Goal: Transaction & Acquisition: Purchase product/service

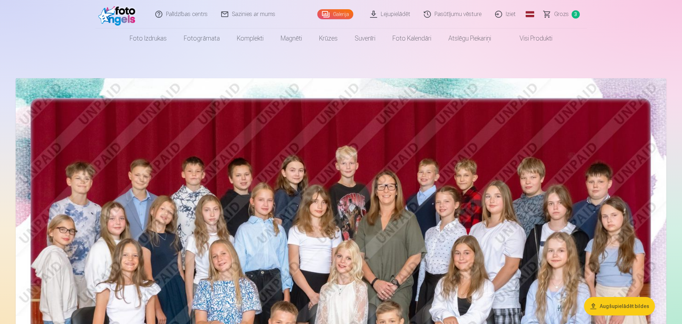
click at [563, 13] on span "Grozs" at bounding box center [561, 14] width 15 height 9
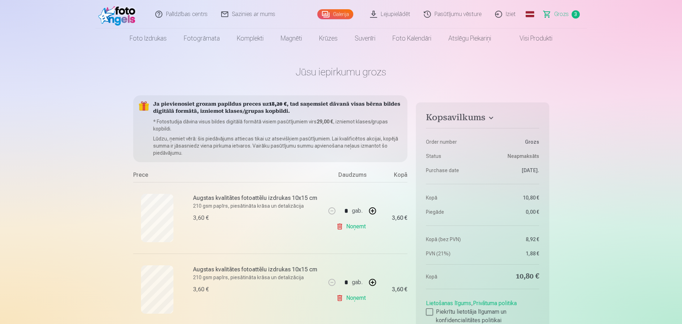
click at [347, 16] on link "Galerija" at bounding box center [335, 14] width 36 height 10
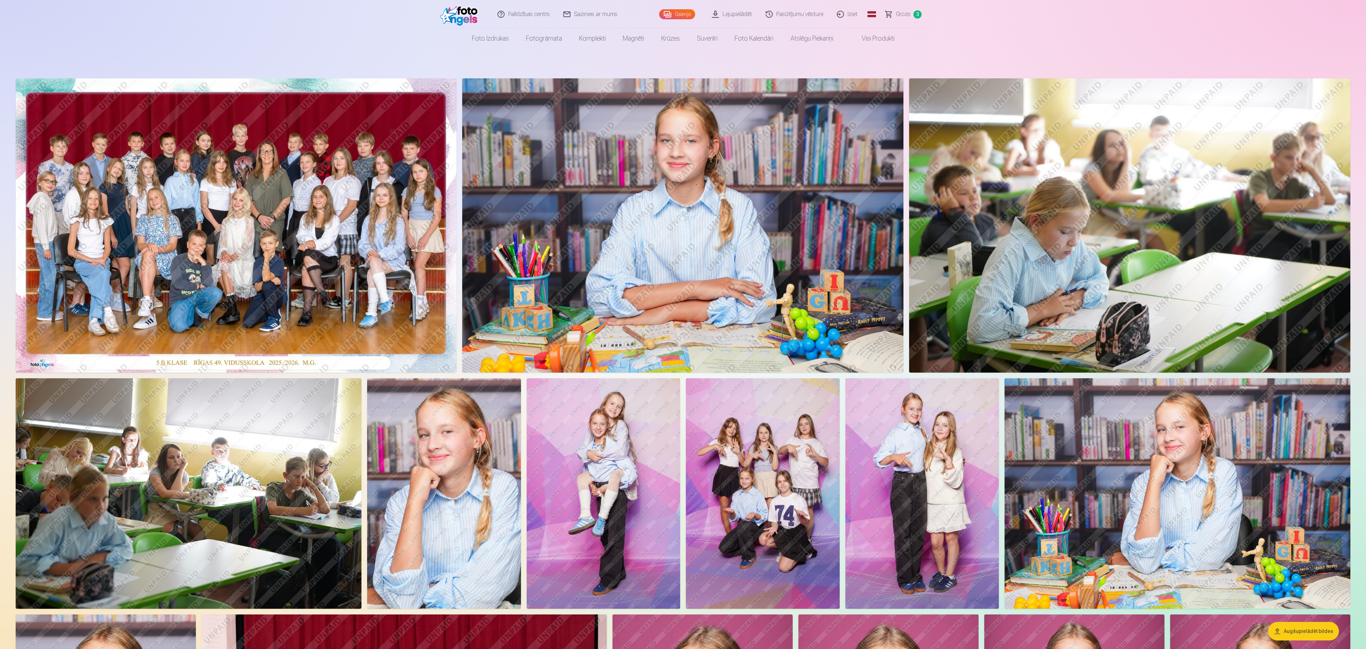
click at [181, 192] on img at bounding box center [236, 225] width 441 height 294
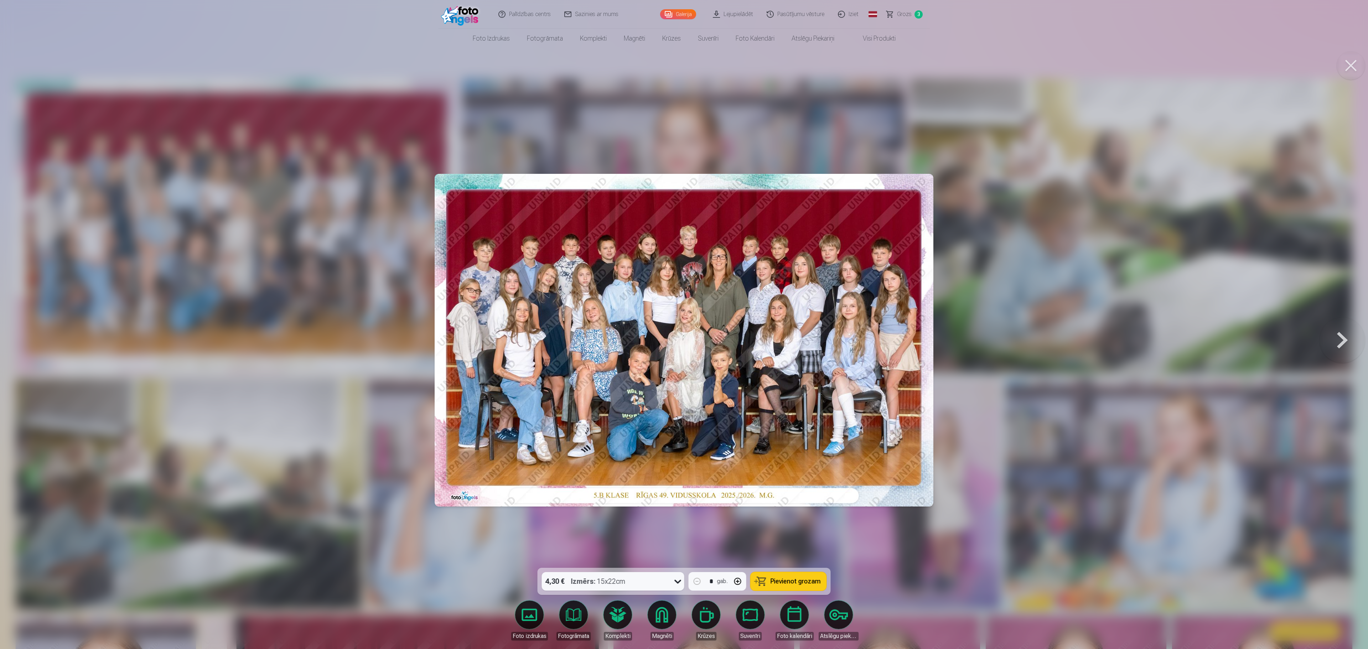
click at [682, 324] on button at bounding box center [1342, 340] width 46 height 441
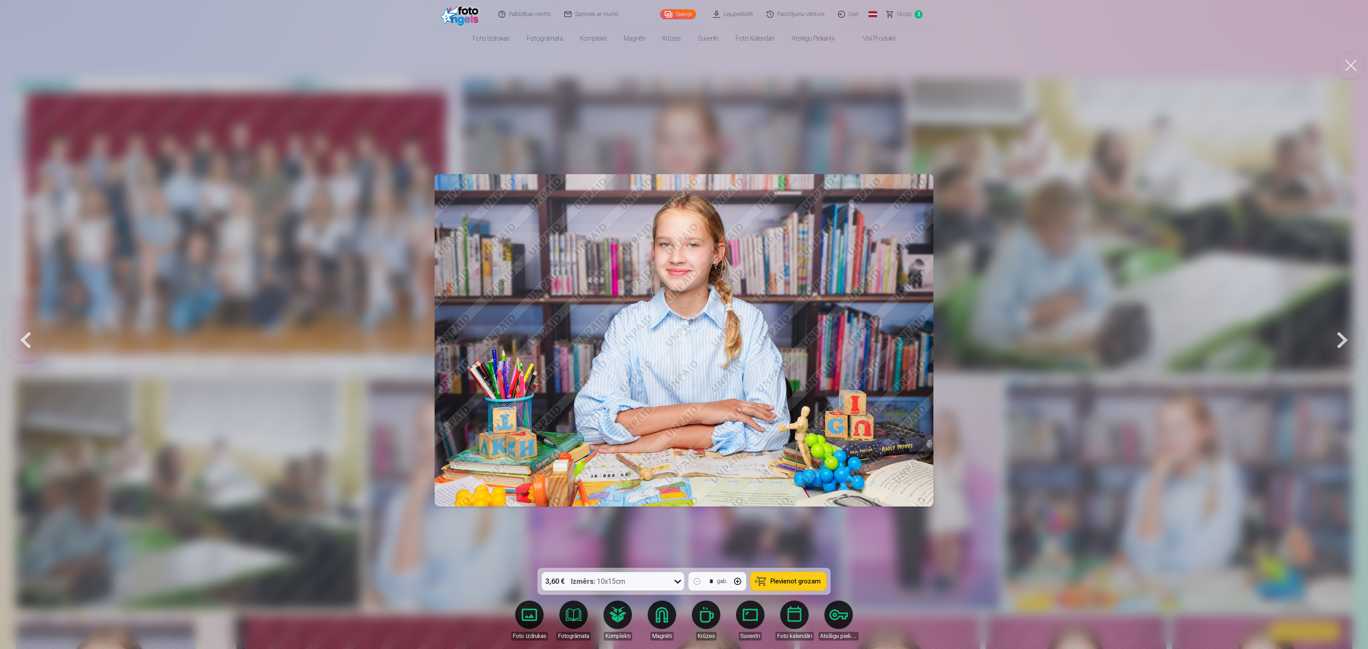
click at [682, 324] on span "Pievienot grozam" at bounding box center [795, 581] width 50 height 6
click at [682, 324] on button at bounding box center [1342, 340] width 46 height 441
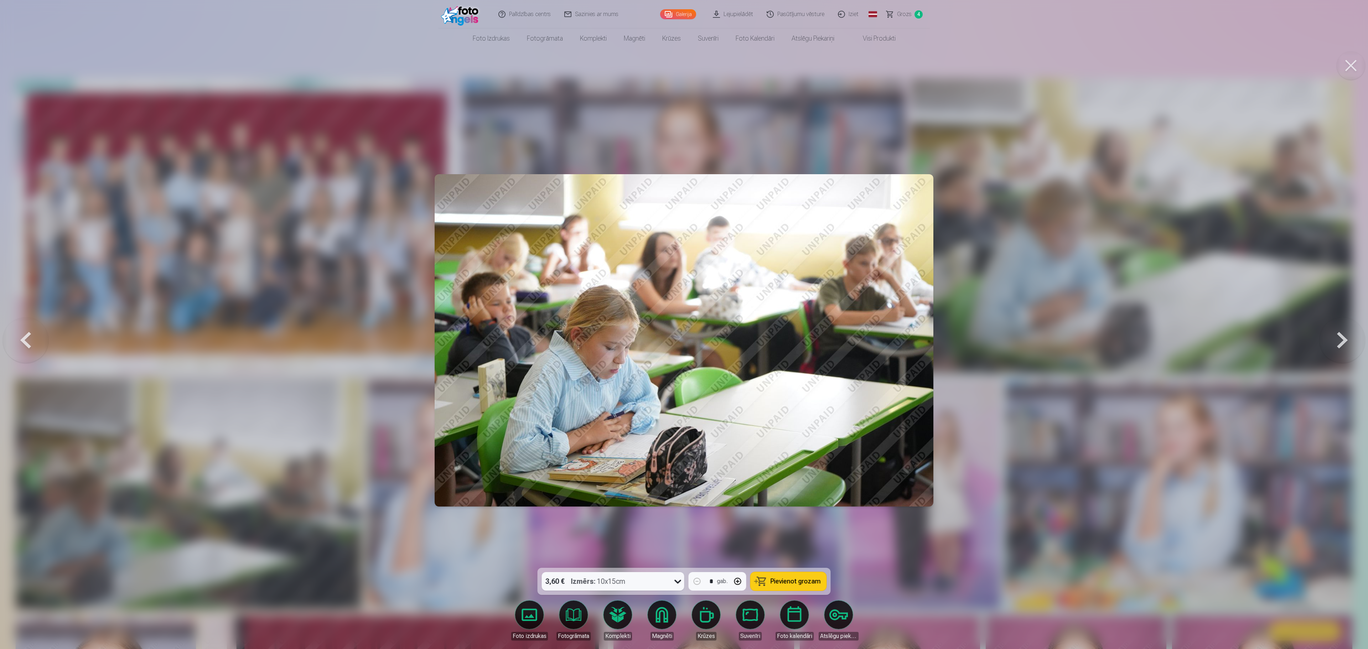
click at [682, 324] on button at bounding box center [1342, 340] width 46 height 441
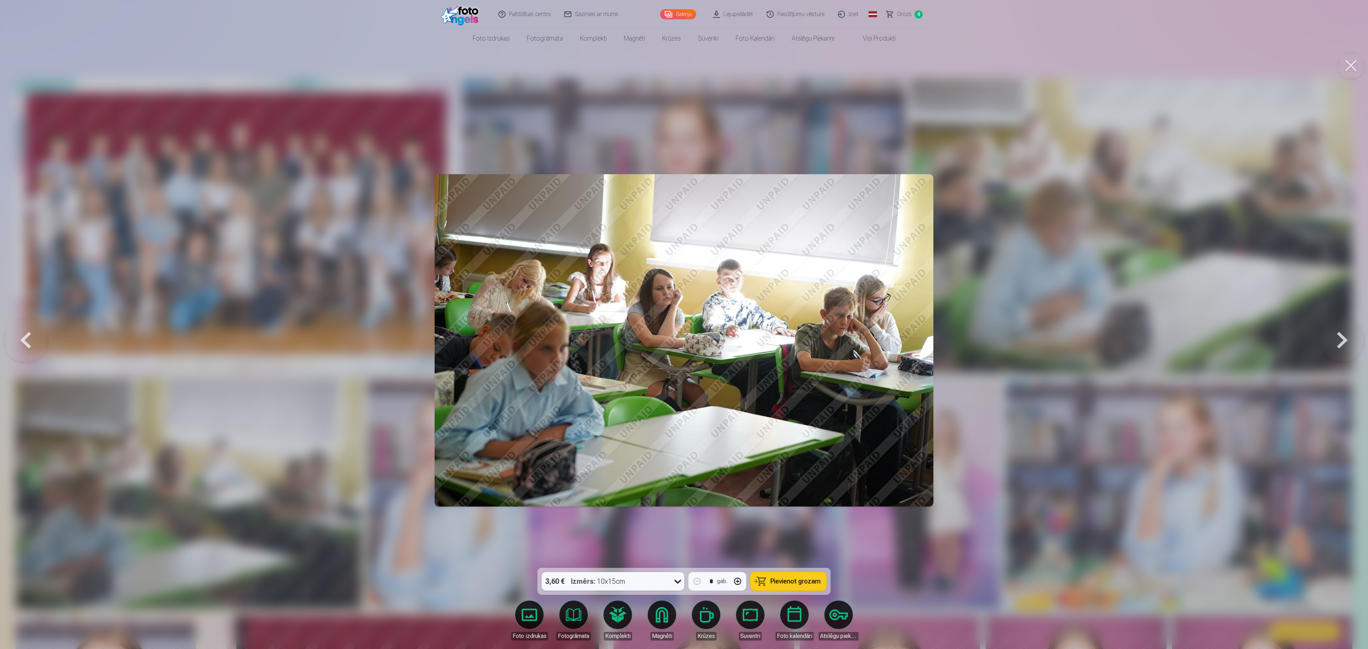
click at [682, 324] on button at bounding box center [1342, 340] width 46 height 441
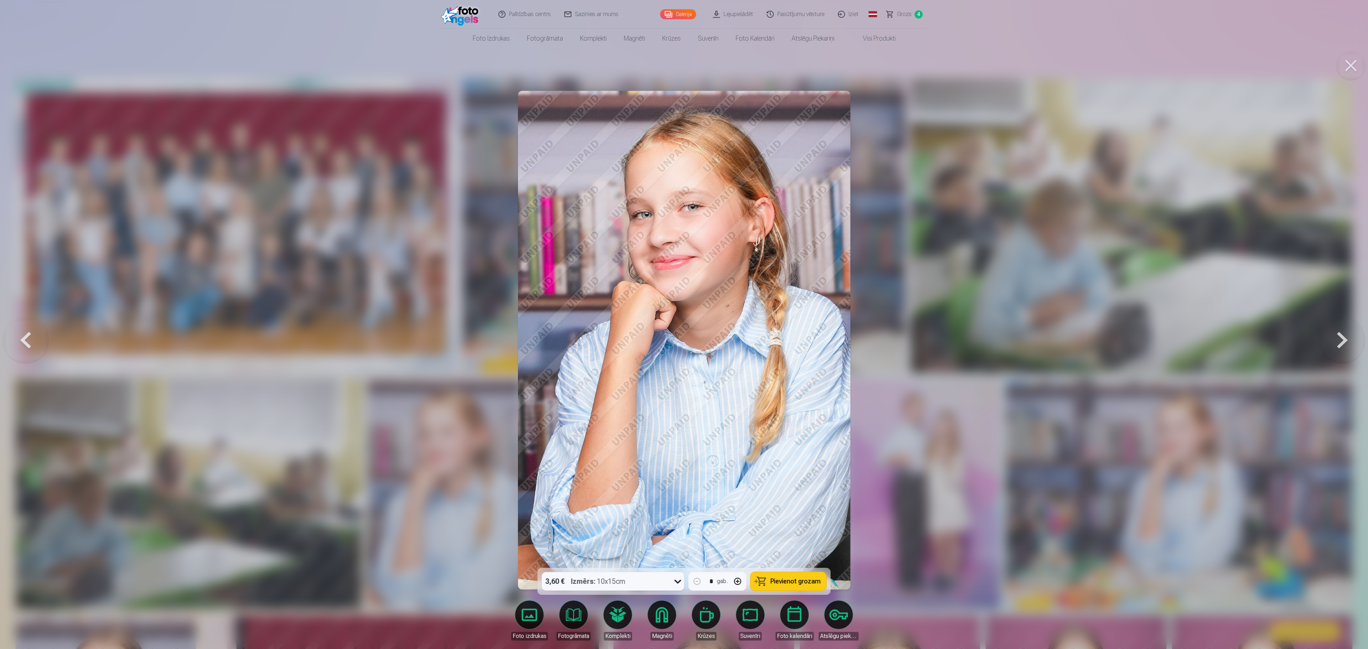
click at [682, 324] on button at bounding box center [1342, 340] width 46 height 441
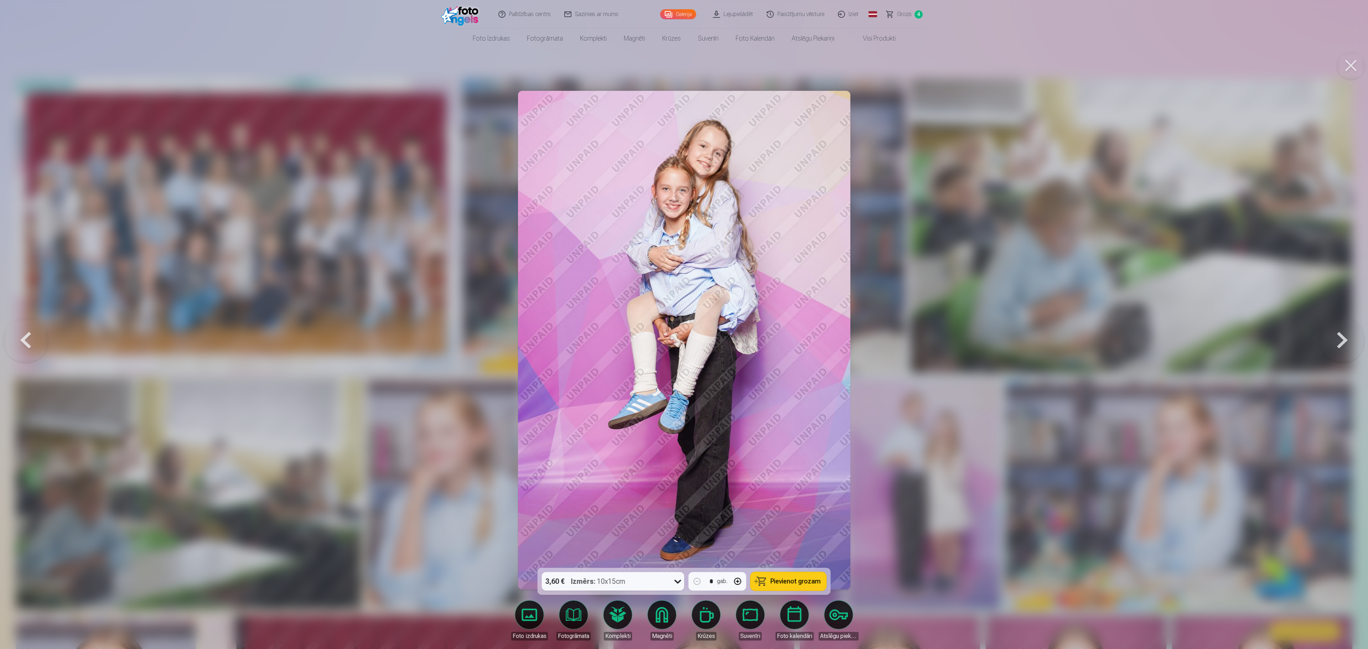
click at [682, 324] on button at bounding box center [1342, 340] width 46 height 441
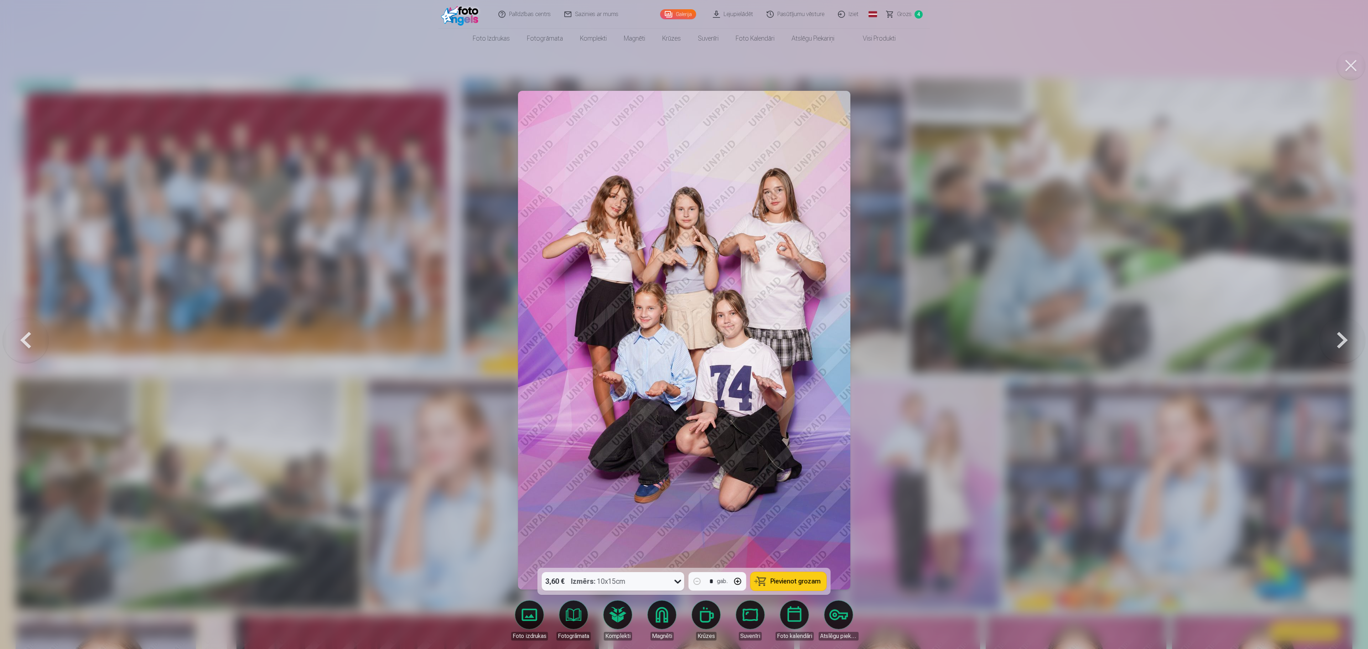
click at [682, 324] on span "Pievienot grozam" at bounding box center [795, 581] width 50 height 6
click at [682, 324] on button at bounding box center [1342, 340] width 46 height 441
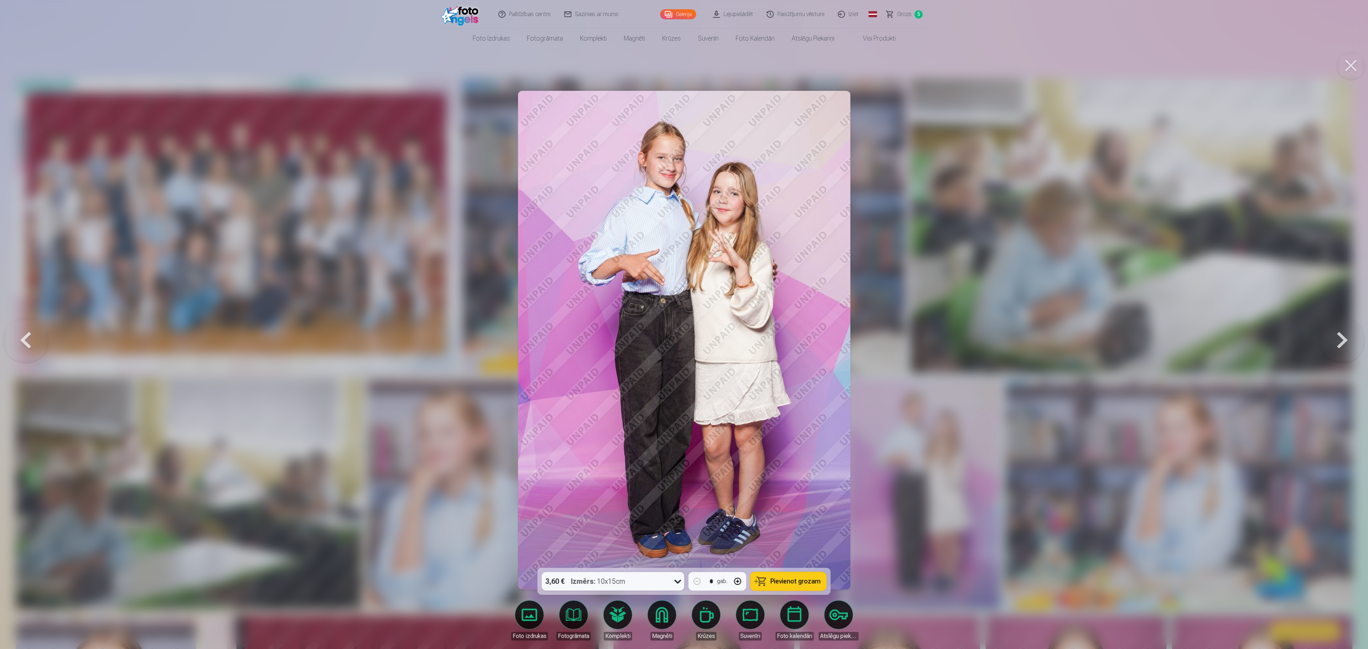
click at [682, 324] on button at bounding box center [1342, 340] width 46 height 441
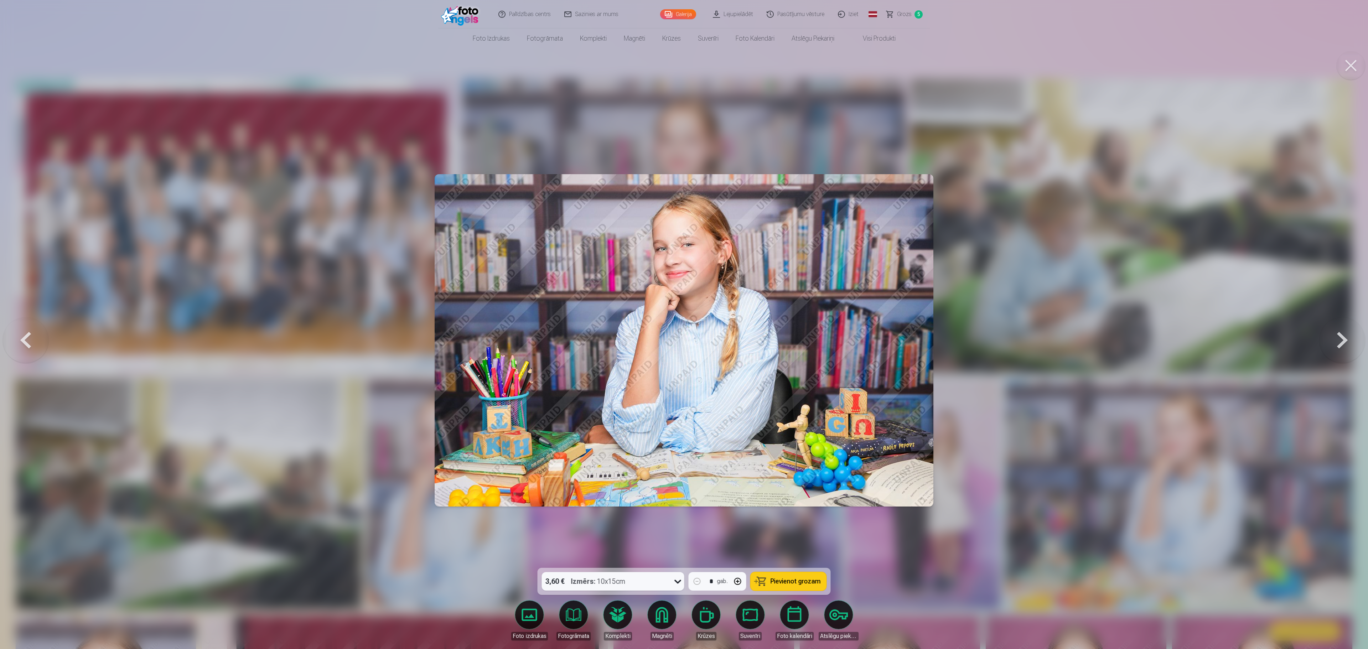
click at [682, 324] on button "Pievienot grozam" at bounding box center [788, 581] width 76 height 19
click at [682, 324] on button at bounding box center [1342, 340] width 46 height 441
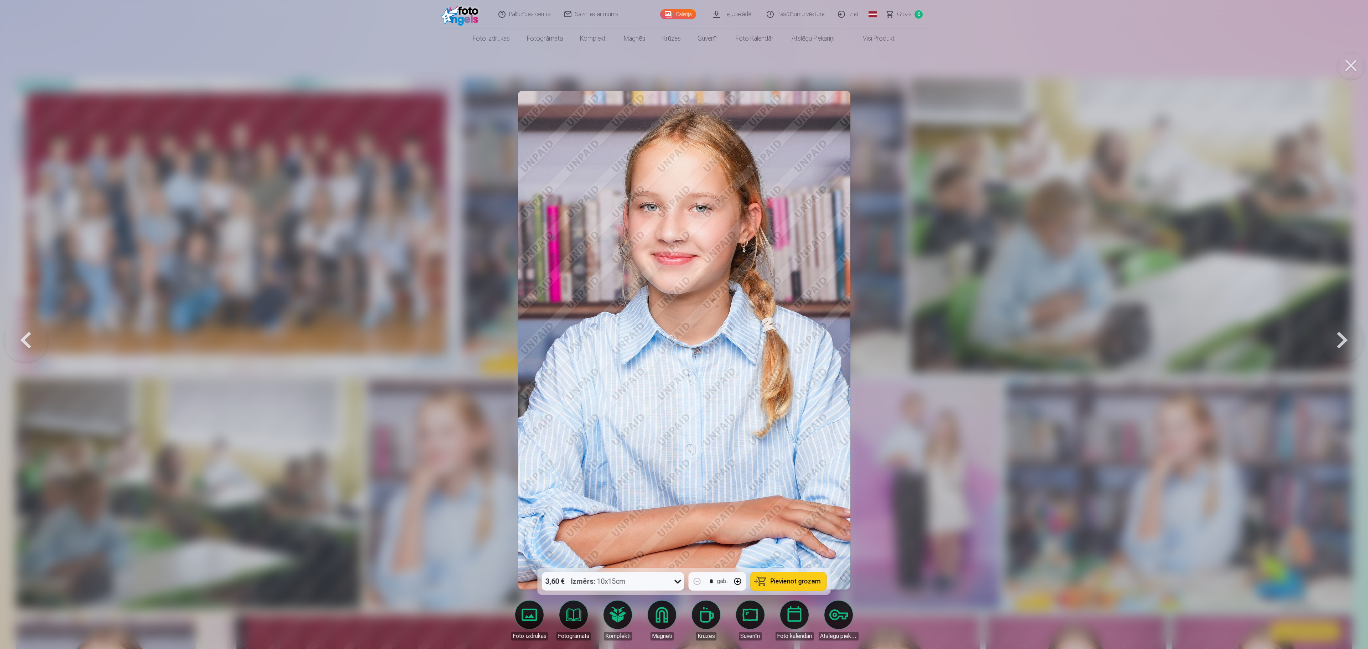
click at [682, 324] on button "Pievienot grozam" at bounding box center [788, 581] width 76 height 19
click at [682, 324] on button at bounding box center [1342, 340] width 46 height 441
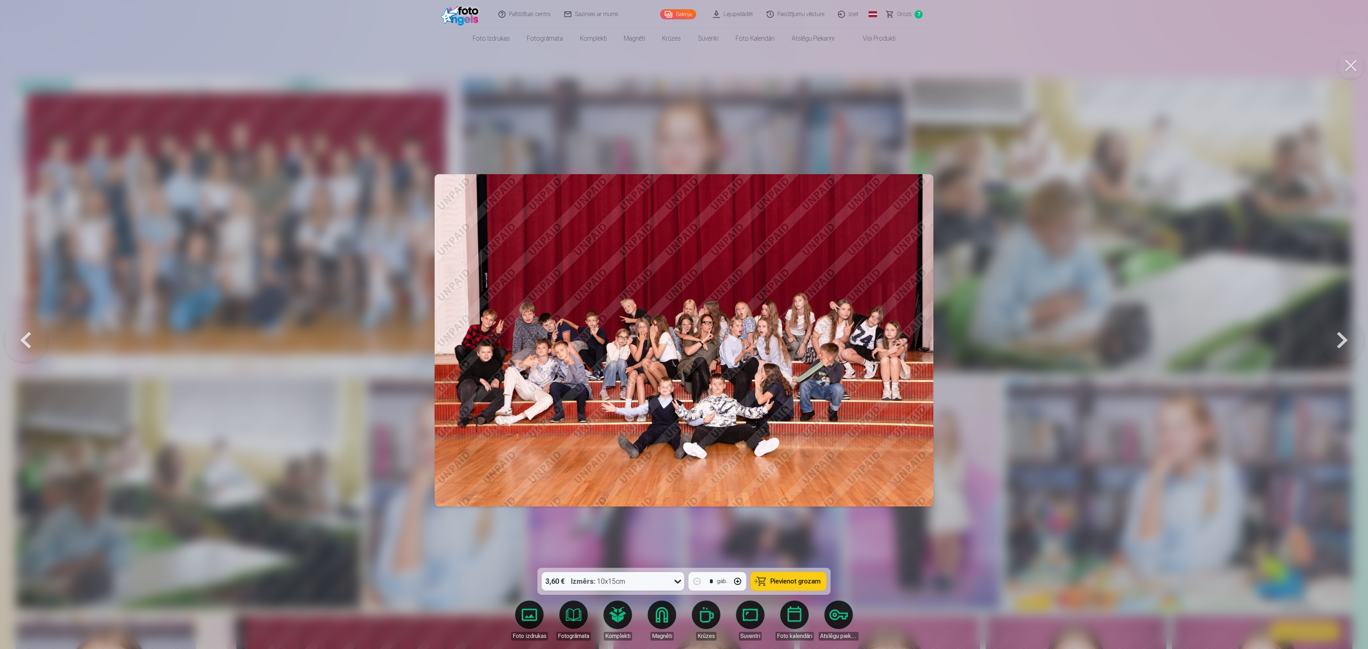
click at [682, 324] on button at bounding box center [1342, 340] width 46 height 441
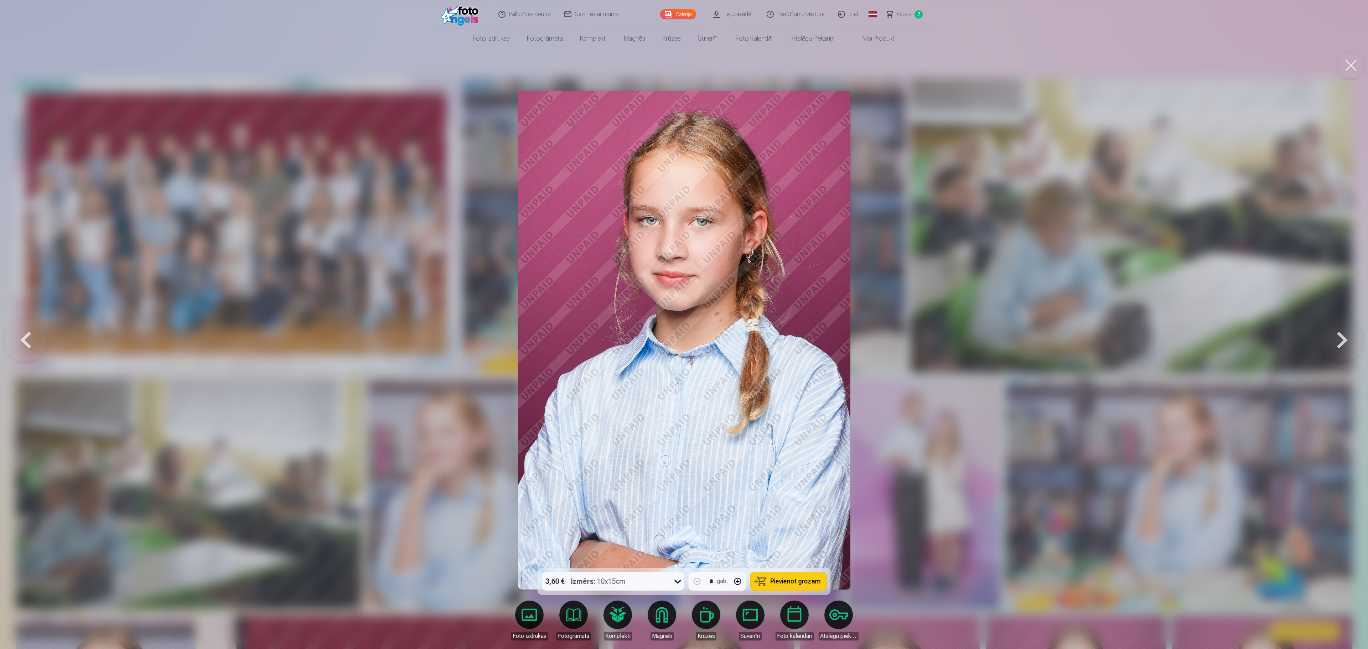
click at [682, 324] on button at bounding box center [1342, 340] width 46 height 441
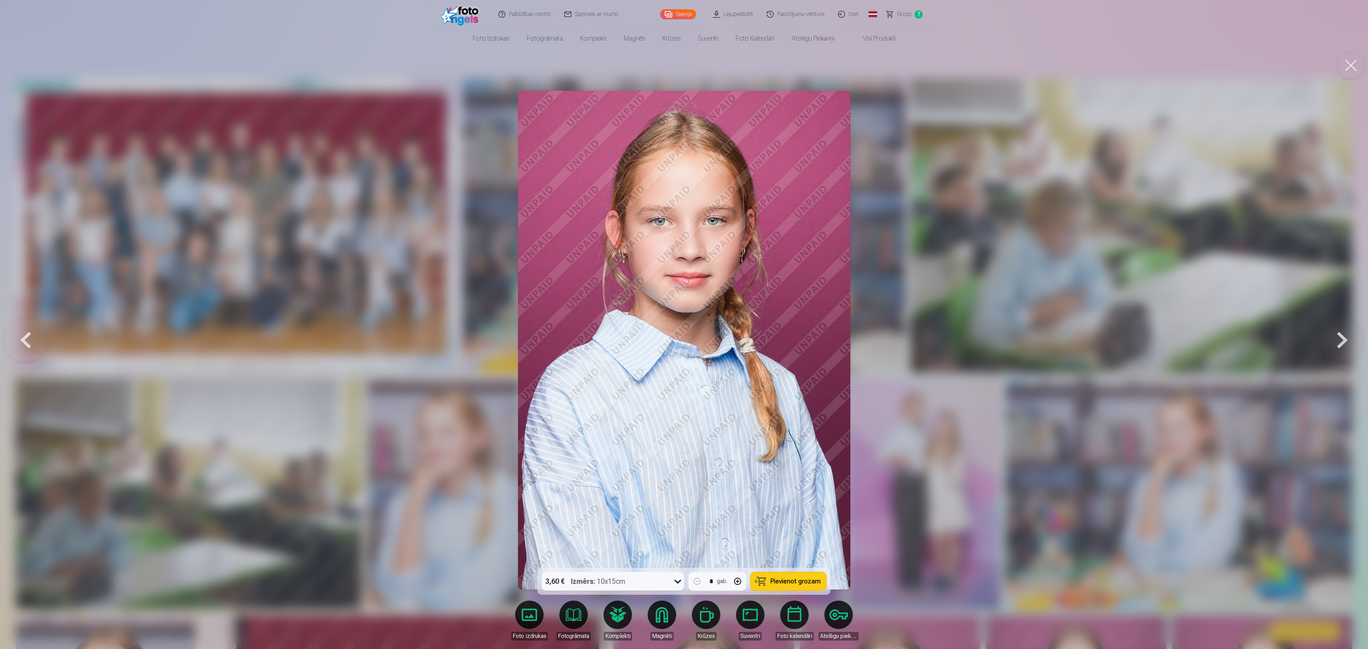
click at [682, 324] on button at bounding box center [1342, 340] width 46 height 441
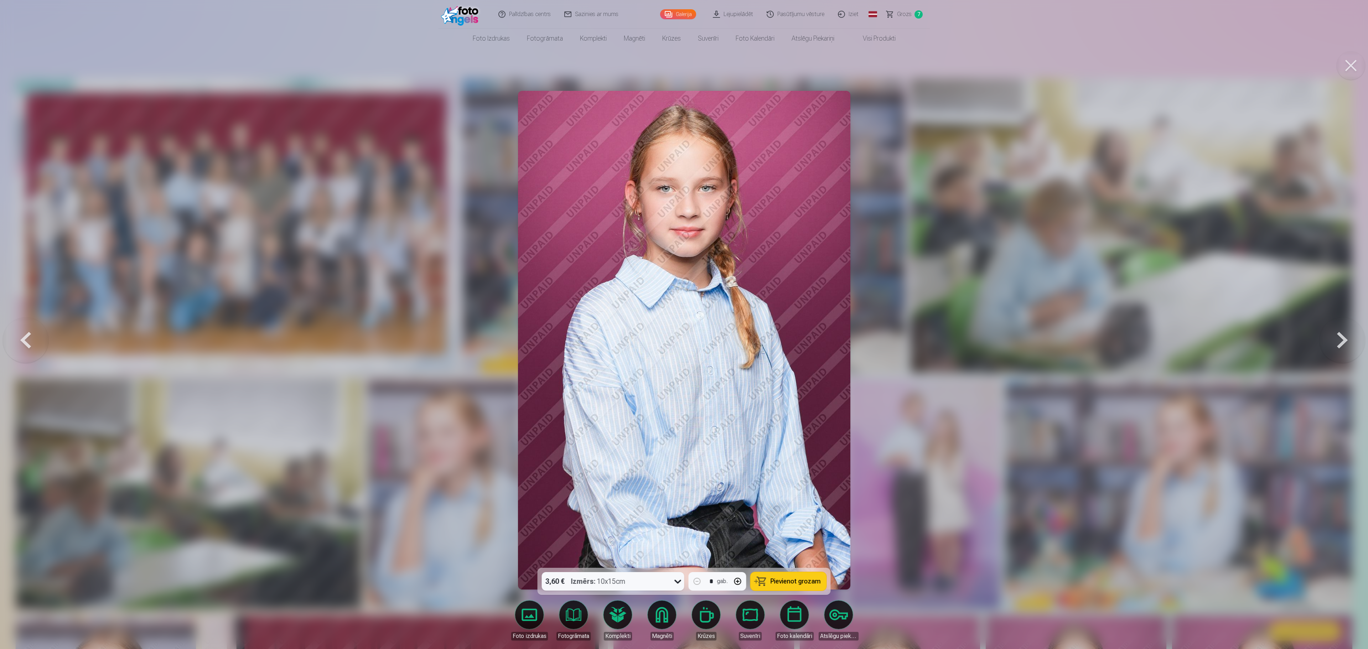
click at [19, 324] on button at bounding box center [26, 340] width 46 height 441
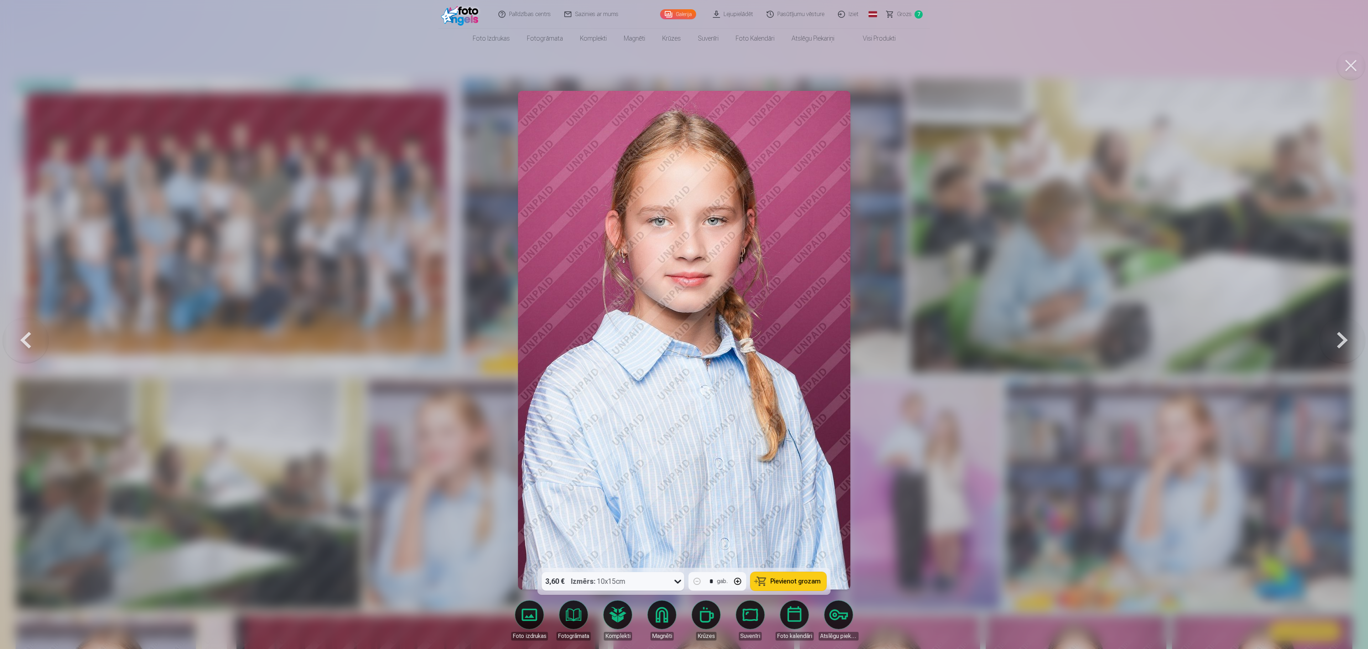
click at [682, 324] on span "Pievienot grozam" at bounding box center [795, 581] width 50 height 6
click at [682, 324] on button at bounding box center [1342, 340] width 46 height 441
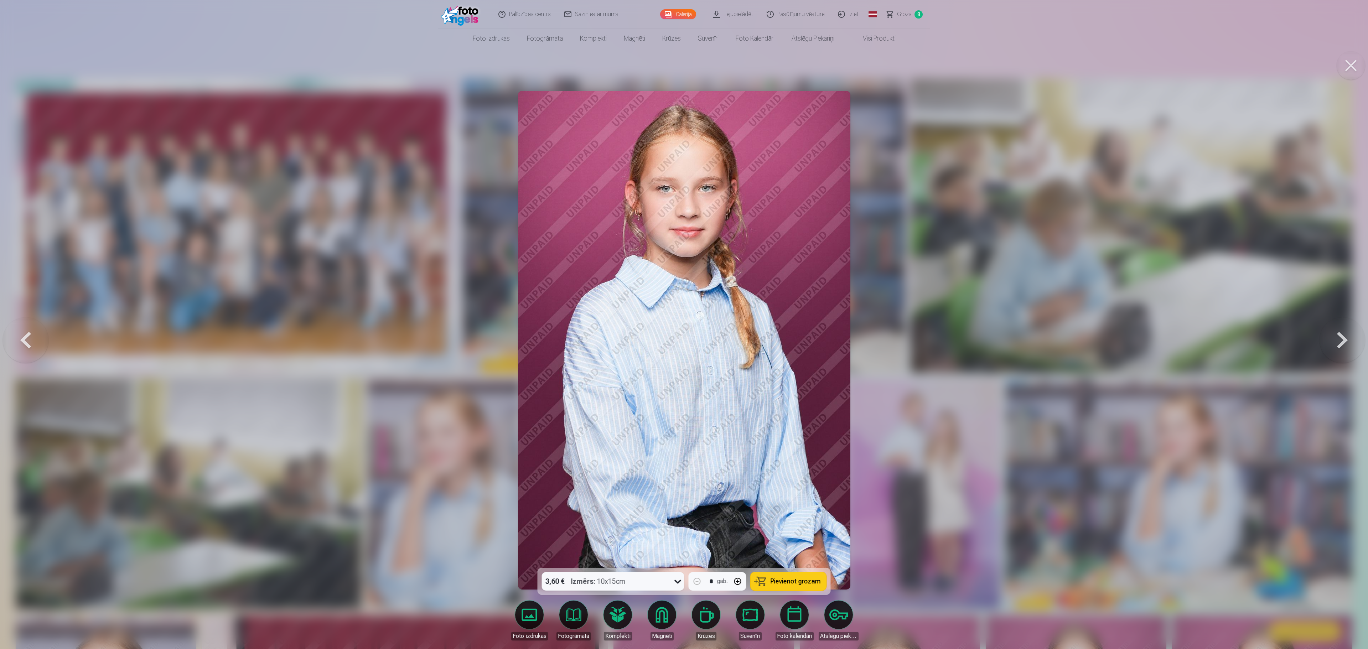
click at [682, 324] on button at bounding box center [1342, 340] width 46 height 441
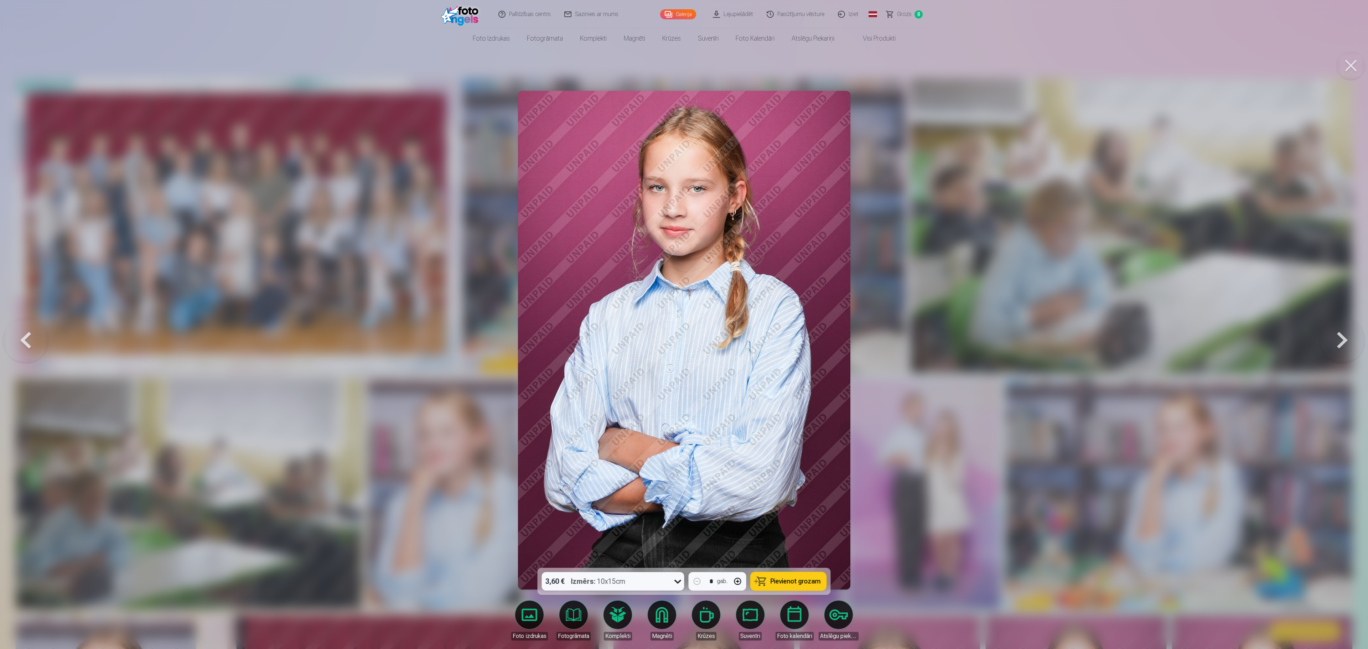
click at [682, 324] on span "Pievienot grozam" at bounding box center [795, 581] width 50 height 6
click at [682, 324] on button at bounding box center [1342, 340] width 46 height 441
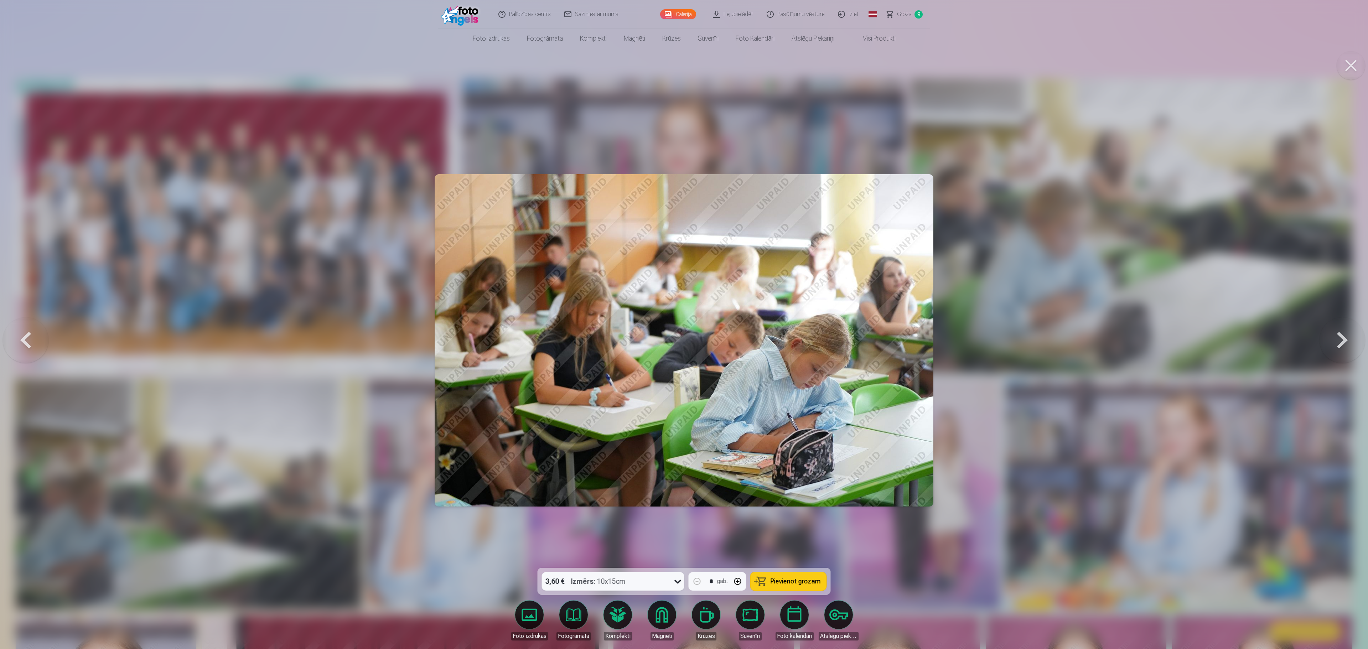
click at [682, 324] on button at bounding box center [1342, 340] width 46 height 441
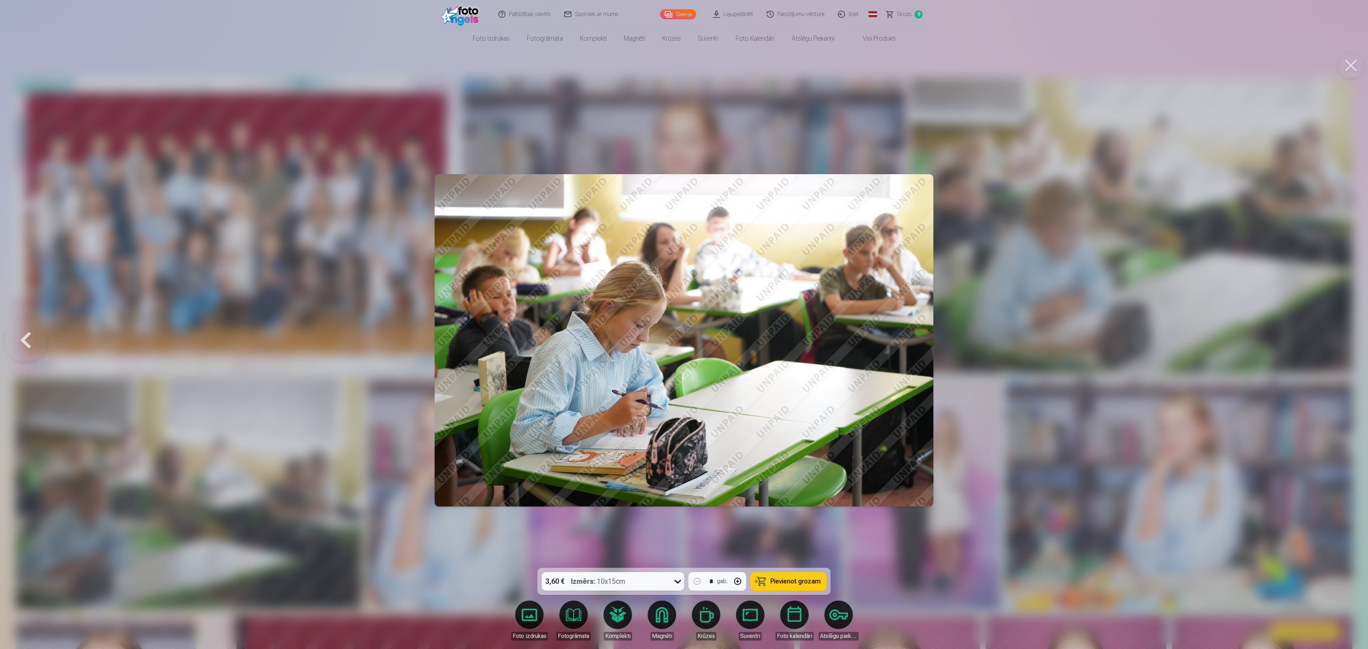
click at [682, 11] on span "Grozs" at bounding box center [904, 14] width 15 height 9
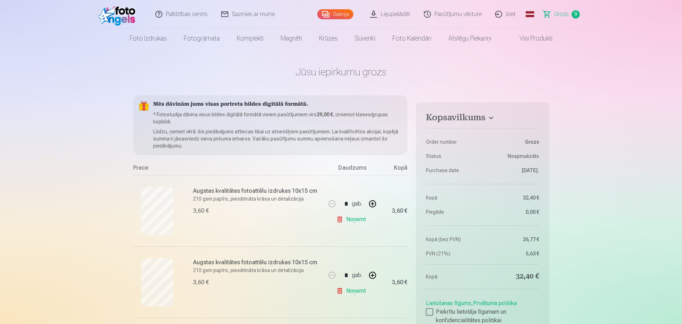
click at [187, 14] on link "Palīdzības centrs" at bounding box center [182, 14] width 66 height 28
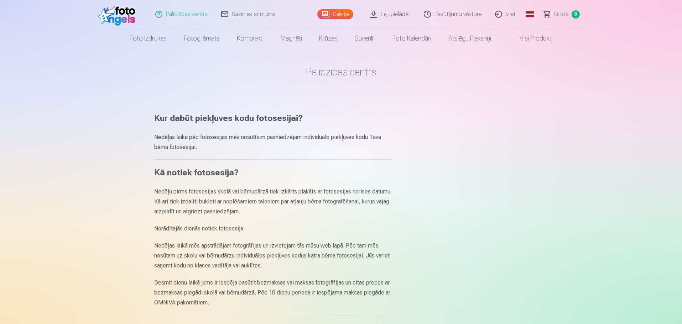
click at [244, 13] on link "Sazinies ar mums" at bounding box center [249, 14] width 68 height 28
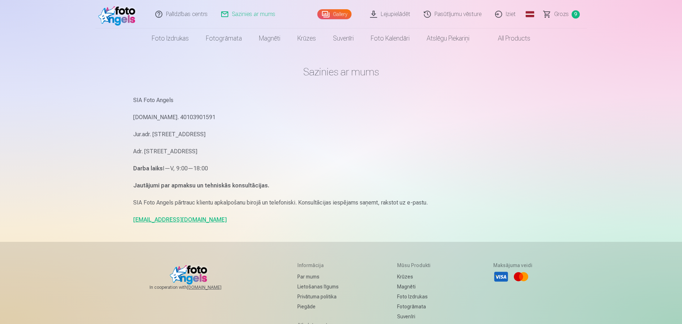
click at [566, 13] on span "Grozs" at bounding box center [561, 14] width 15 height 9
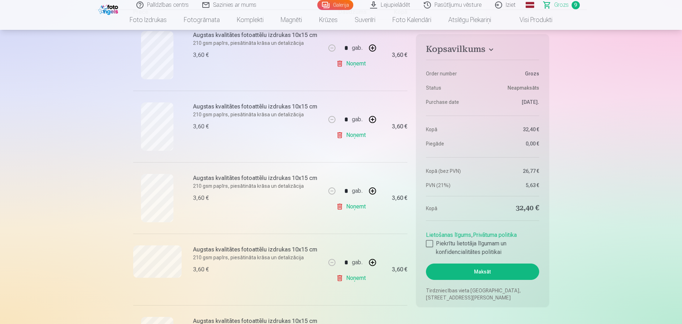
scroll to position [36, 0]
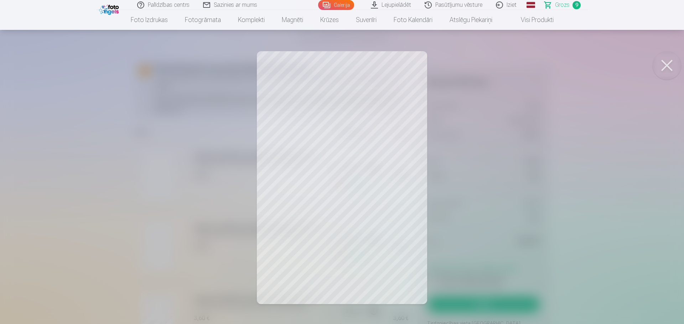
click at [669, 65] on button at bounding box center [666, 65] width 28 height 28
click at [667, 62] on button at bounding box center [666, 65] width 28 height 28
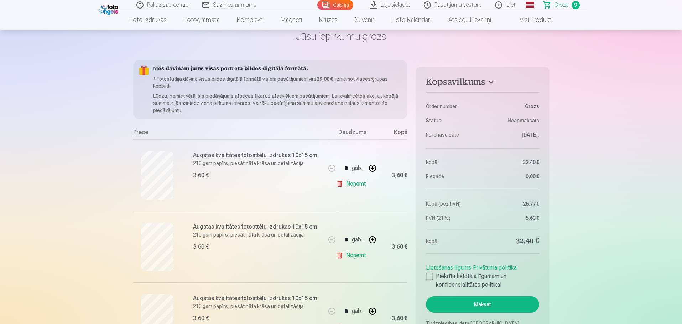
scroll to position [178, 0]
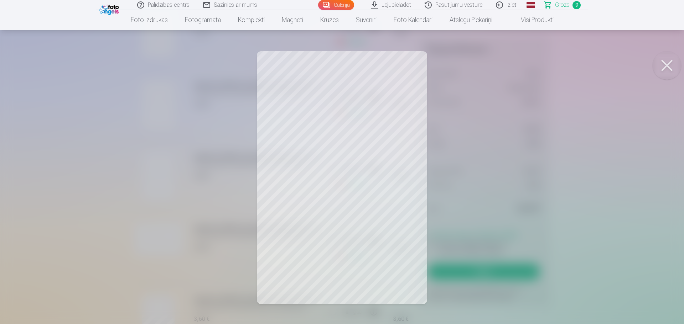
click at [672, 66] on button at bounding box center [666, 65] width 28 height 28
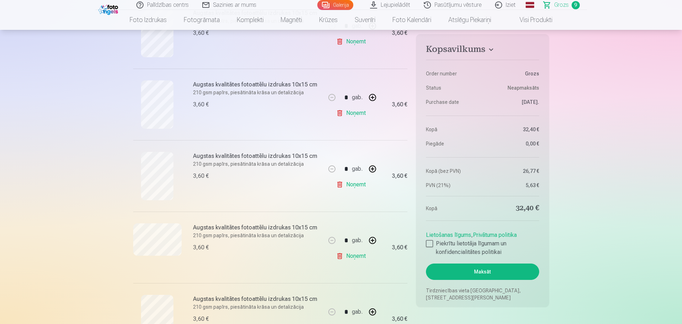
click at [357, 183] on link "Noņemt" at bounding box center [352, 185] width 32 height 14
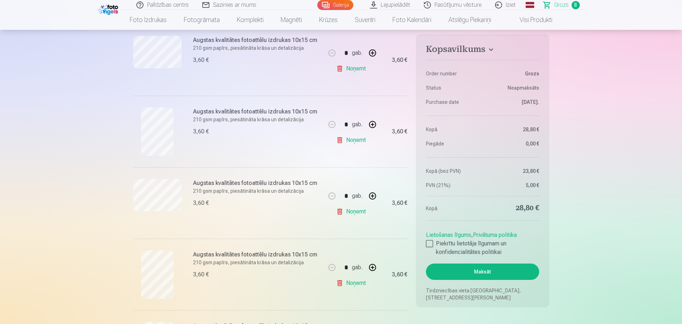
scroll to position [285, 0]
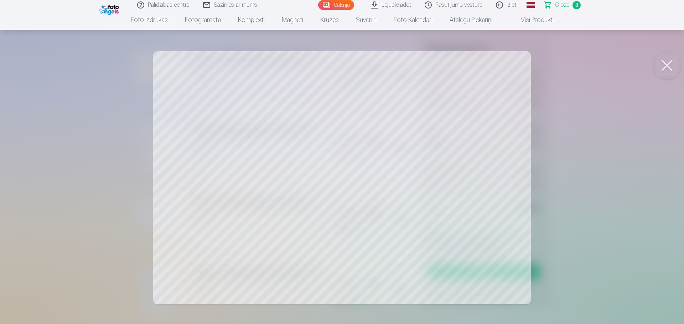
click at [667, 61] on button at bounding box center [666, 65] width 28 height 28
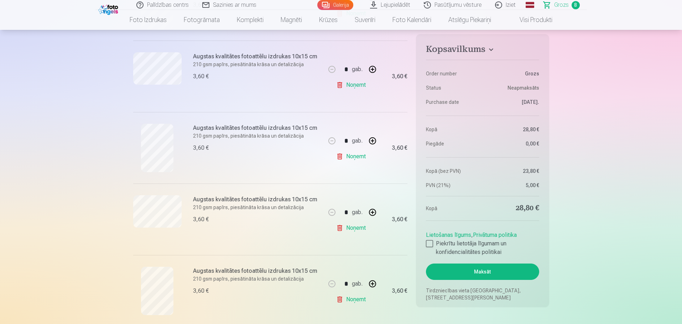
scroll to position [392, 0]
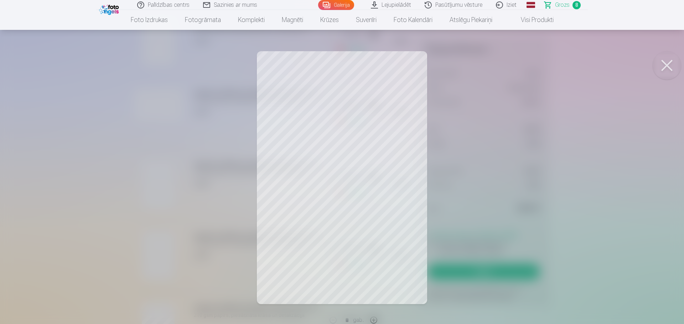
click at [666, 64] on button at bounding box center [666, 65] width 28 height 28
click at [667, 68] on button at bounding box center [666, 65] width 28 height 28
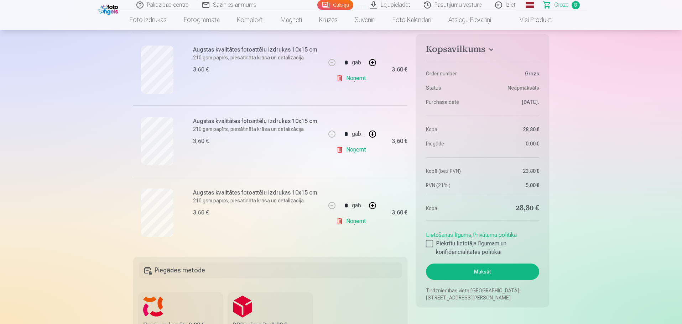
scroll to position [534, 0]
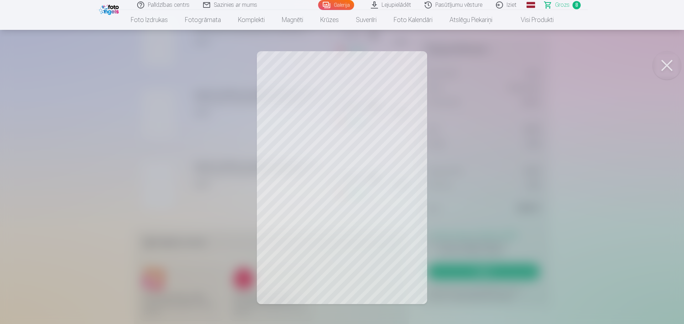
click at [670, 62] on button at bounding box center [666, 65] width 28 height 28
click at [661, 64] on button at bounding box center [666, 65] width 28 height 28
click at [664, 66] on button at bounding box center [666, 65] width 28 height 28
click at [661, 64] on button at bounding box center [666, 65] width 28 height 28
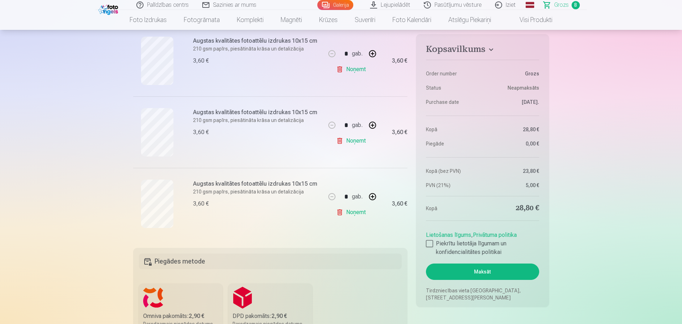
scroll to position [499, 0]
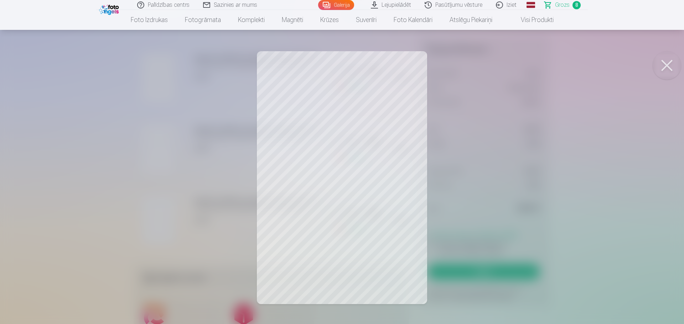
click at [666, 68] on button at bounding box center [666, 65] width 28 height 28
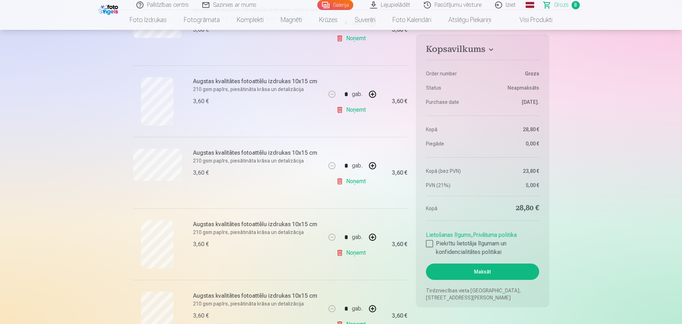
scroll to position [321, 0]
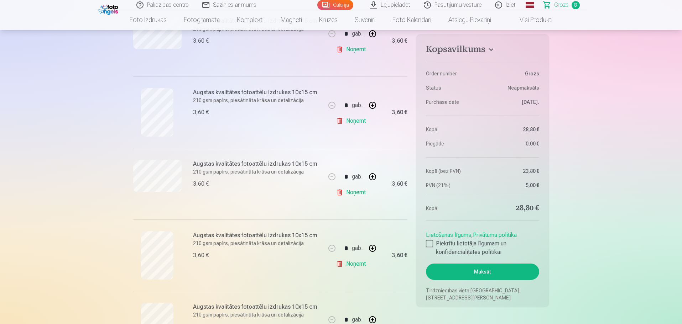
click at [158, 137] on div "Augstas kvalitātes fotoattēlu izdrukas 10x15 cm 210 gsm papīrs, piesātināta krā…" at bounding box center [229, 113] width 193 height 72
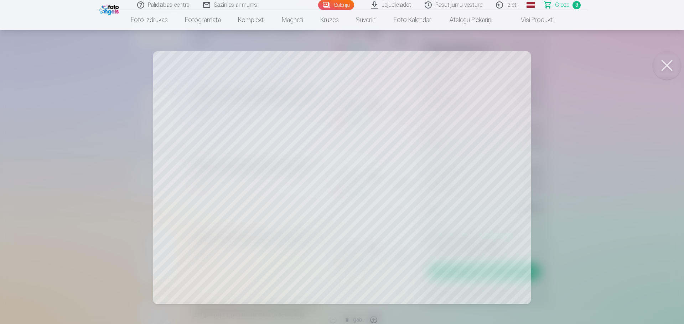
click at [670, 68] on button at bounding box center [666, 65] width 28 height 28
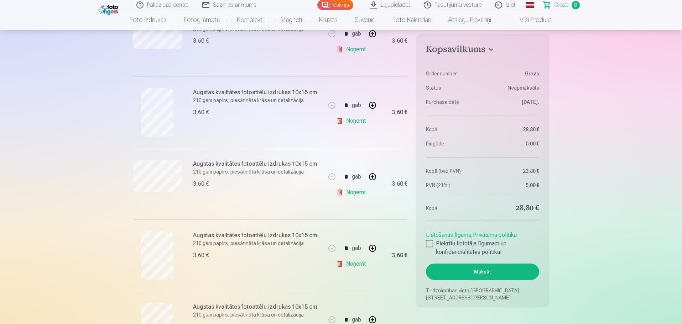
scroll to position [214, 0]
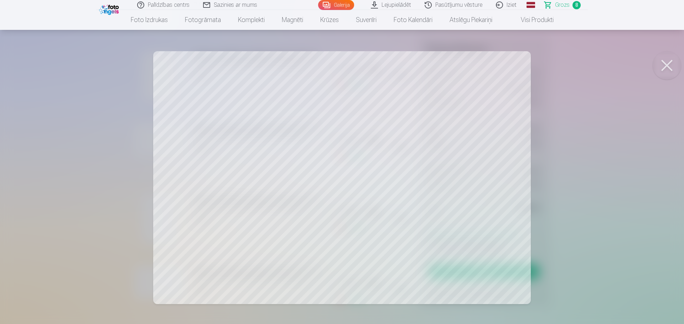
click at [661, 63] on button at bounding box center [666, 65] width 28 height 28
click at [662, 67] on button at bounding box center [666, 65] width 28 height 28
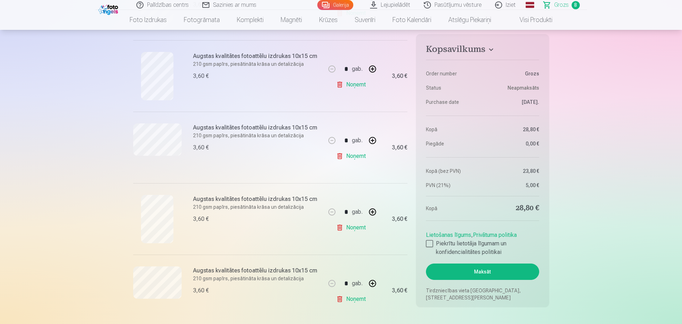
scroll to position [178, 0]
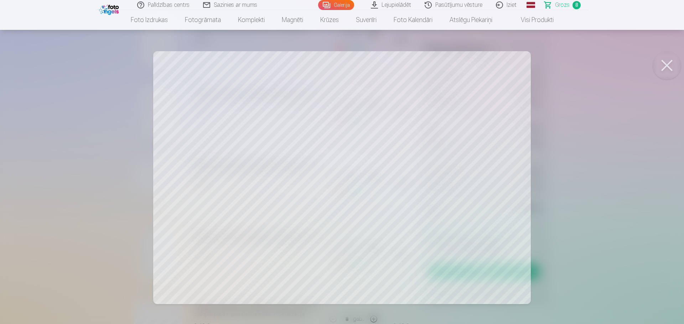
click at [670, 60] on button at bounding box center [666, 65] width 28 height 28
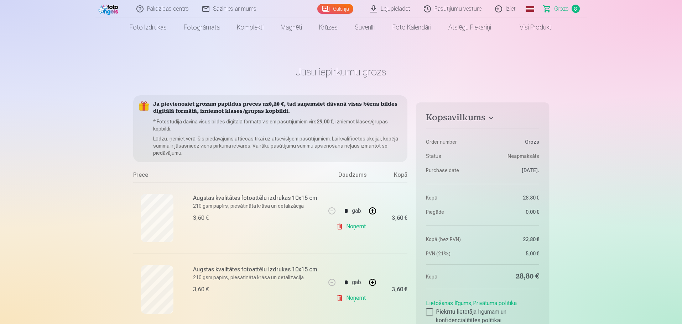
scroll to position [107, 0]
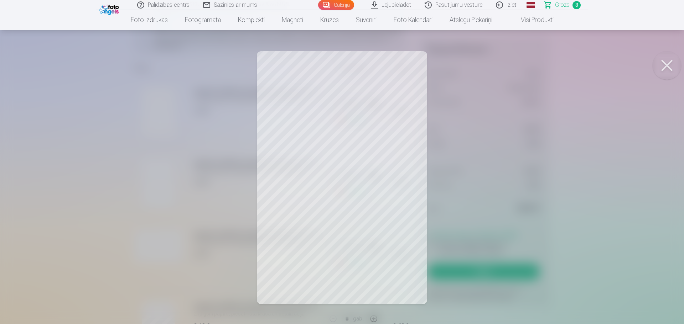
click at [662, 65] on button at bounding box center [666, 65] width 28 height 28
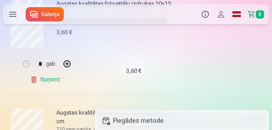
scroll to position [114, 0]
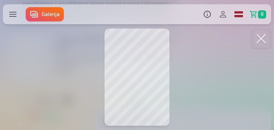
click at [258, 38] on button at bounding box center [261, 38] width 20 height 20
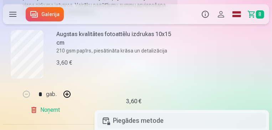
click at [45, 115] on link "Noņemt" at bounding box center [46, 110] width 32 height 14
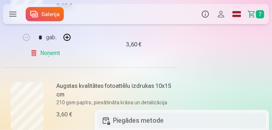
scroll to position [641, 0]
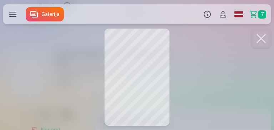
click at [261, 38] on button at bounding box center [261, 38] width 20 height 20
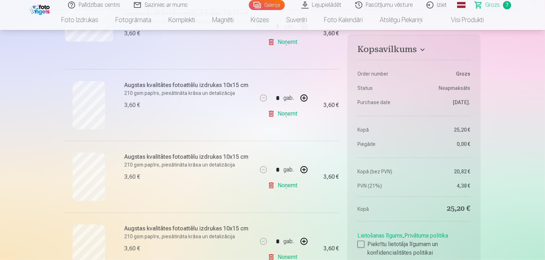
scroll to position [370, 0]
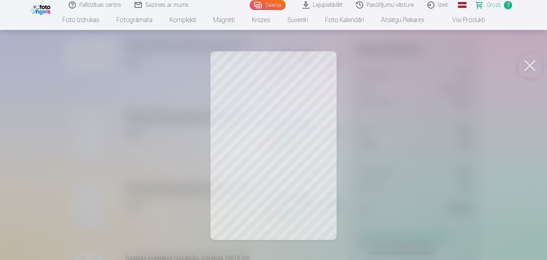
click at [534, 64] on button at bounding box center [530, 65] width 28 height 28
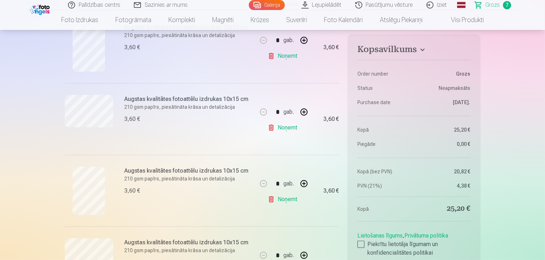
scroll to position [0, 0]
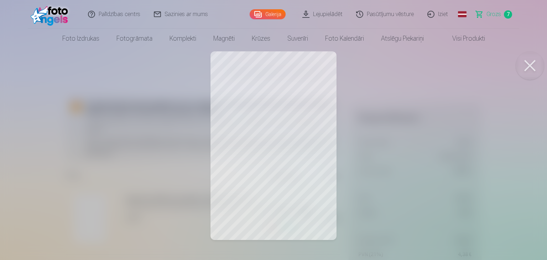
click at [534, 58] on button at bounding box center [530, 65] width 28 height 28
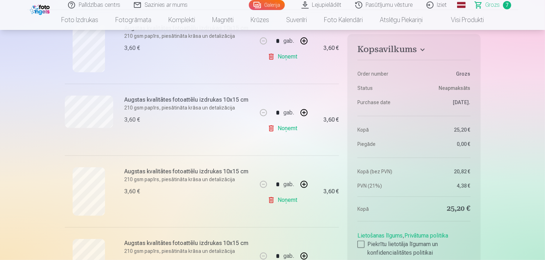
scroll to position [427, 0]
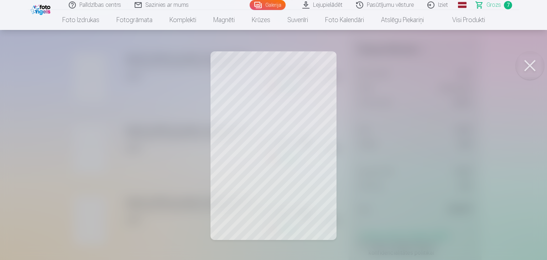
click at [529, 58] on button at bounding box center [530, 65] width 28 height 28
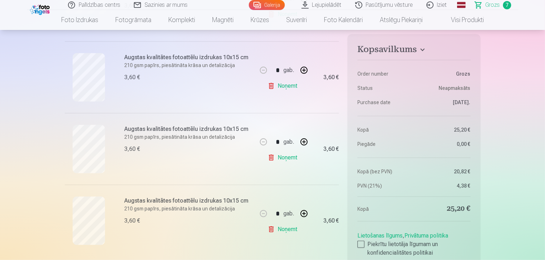
click at [286, 156] on link "Noņemt" at bounding box center [284, 157] width 32 height 14
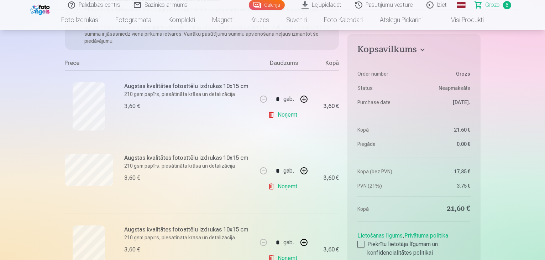
scroll to position [28, 0]
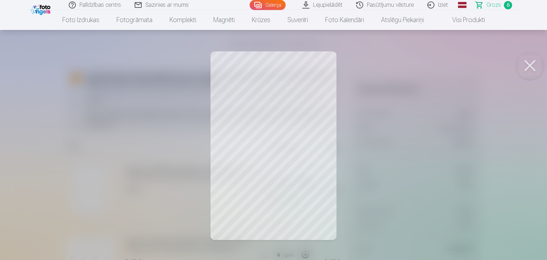
click at [530, 66] on button at bounding box center [530, 65] width 28 height 28
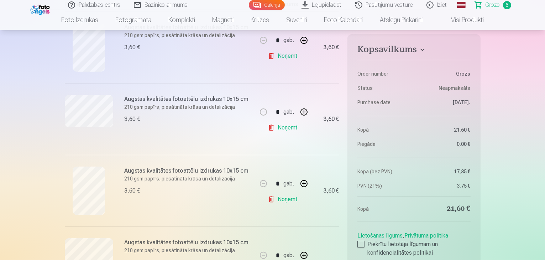
scroll to position [342, 0]
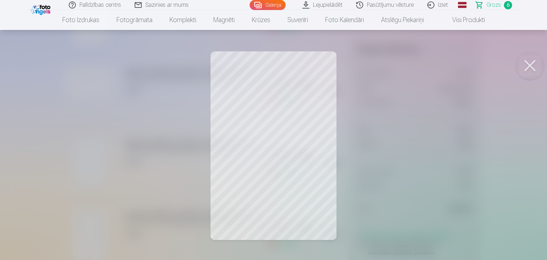
click at [525, 66] on button at bounding box center [530, 65] width 28 height 28
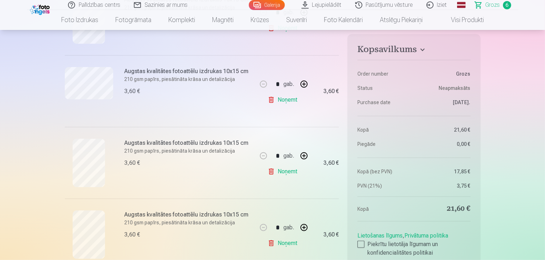
click at [289, 171] on link "Noņemt" at bounding box center [284, 171] width 32 height 14
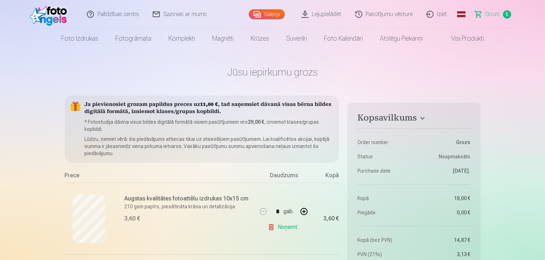
scroll to position [0, 0]
click at [327, 13] on link "Lejupielādēt" at bounding box center [322, 14] width 54 height 28
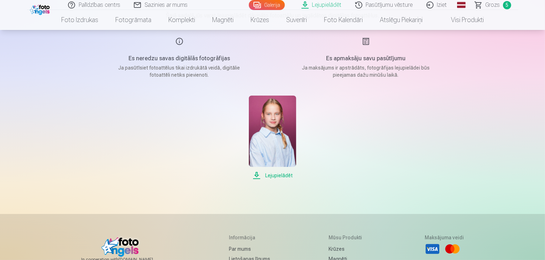
scroll to position [85, 0]
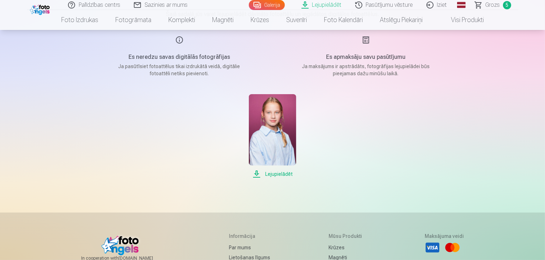
click at [273, 174] on span "Lejupielādēt" at bounding box center [272, 174] width 47 height 9
